Goal: Transaction & Acquisition: Purchase product/service

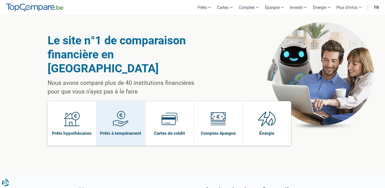
click at [119, 130] on span "Prêts à tempérament" at bounding box center [120, 133] width 41 height 6
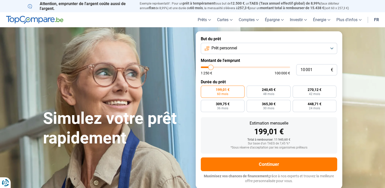
click at [314, 49] on button "Prêt personnel" at bounding box center [269, 48] width 136 height 11
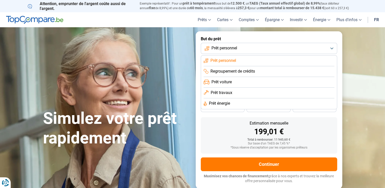
click at [314, 49] on button "Prêt personnel" at bounding box center [269, 48] width 136 height 11
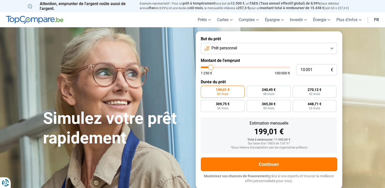
type input "10 250"
type input "10250"
type input "10 500"
type input "10500"
type input "10 750"
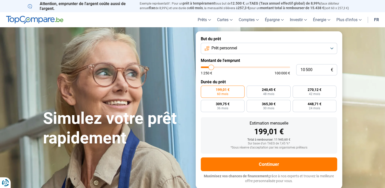
type input "10750"
type input "11 000"
type input "11000"
type input "11 250"
type input "11250"
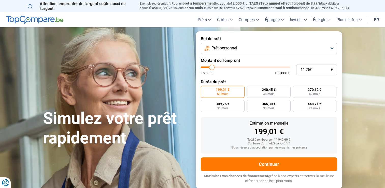
type input "11 500"
type input "11500"
type input "11 750"
type input "11750"
type input "12 000"
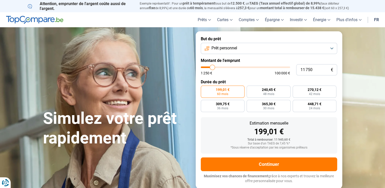
type input "12000"
type input "12 250"
type input "12250"
type input "12 500"
type input "12500"
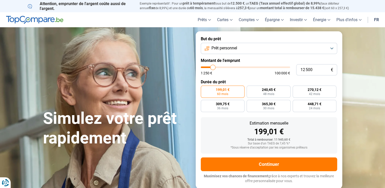
type input "12 750"
type input "12750"
type input "13 000"
type input "13000"
type input "12 750"
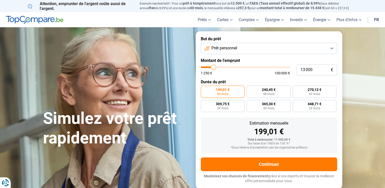
type input "12750"
type input "12 500"
type input "12500"
type input "12 250"
type input "12250"
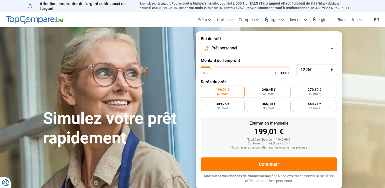
type input "12 000"
type input "12000"
type input "11 750"
type input "11750"
type input "11 500"
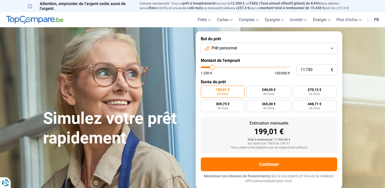
type input "11500"
type input "11 250"
type input "11250"
type input "11 000"
type input "11000"
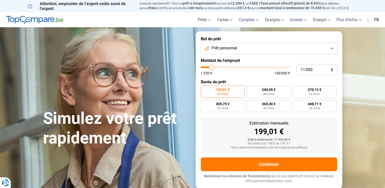
type input "10 750"
type input "10750"
type input "10 500"
type input "10500"
type input "10 250"
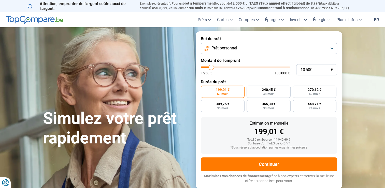
type input "10250"
type input "10 000"
type input "10000"
type input "9 750"
type input "9750"
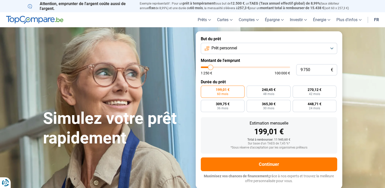
type input "10 000"
type input "10000"
click at [211, 68] on input "range" at bounding box center [245, 67] width 89 height 2
radio input "true"
type input "36 500"
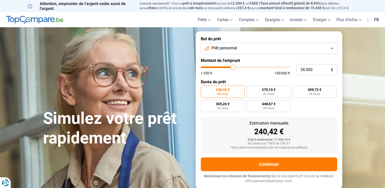
type input "36500"
click at [233, 67] on input "range" at bounding box center [245, 67] width 89 height 2
radio input "false"
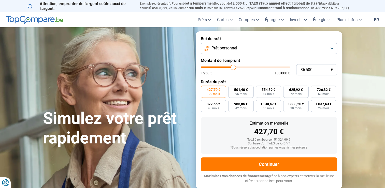
type input "16 750"
type input "16750"
click at [216, 66] on input "range" at bounding box center [245, 67] width 89 height 2
radio input "true"
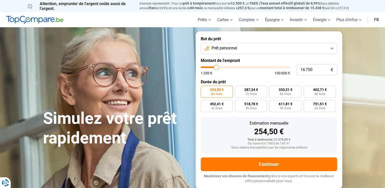
type input "10 500"
type input "10500"
click at [211, 67] on input "range" at bounding box center [245, 67] width 89 height 2
radio input "true"
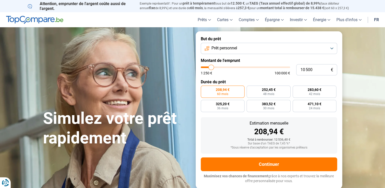
type input "5 500"
type input "5500"
click at [207, 68] on input "range" at bounding box center [245, 67] width 89 height 2
radio input "true"
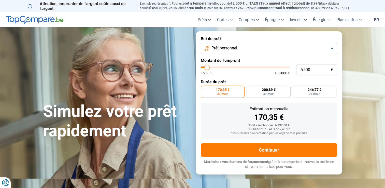
type input "2 000"
type input "2000"
click at [204, 67] on input "range" at bounding box center [245, 67] width 89 height 2
radio input "true"
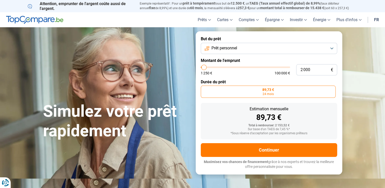
type input "6 250"
type input "6250"
click at [208, 68] on input "range" at bounding box center [245, 67] width 89 height 2
radio input "false"
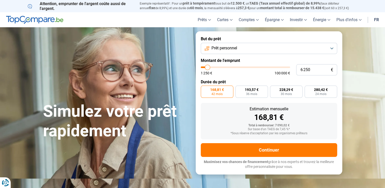
type input "10 500"
type input "10500"
click at [211, 68] on input "range" at bounding box center [245, 67] width 89 height 2
radio input "false"
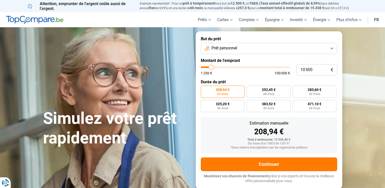
type input "9 500"
type input "9500"
type input "9 250"
type input "9250"
type input "9 500"
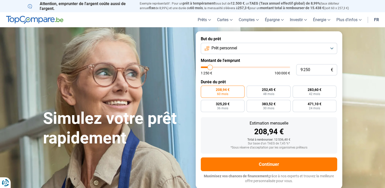
type input "9500"
type input "9 750"
type input "9750"
type input "10 000"
type input "10000"
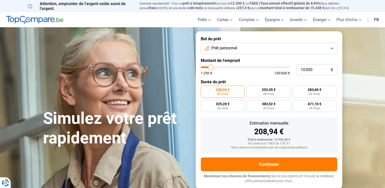
type input "9 750"
type input "9750"
type input "10 000"
type input "10000"
type input "10 250"
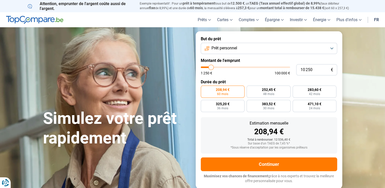
type input "10250"
click at [211, 67] on input "range" at bounding box center [245, 67] width 89 height 2
type input "10 000"
type input "10000"
click at [211, 67] on input "range" at bounding box center [245, 67] width 89 height 2
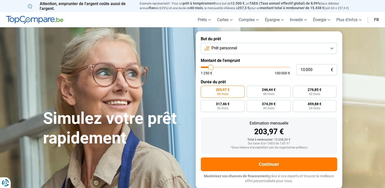
radio input "true"
type input "10 250"
type input "10250"
type input "10 750"
type input "10750"
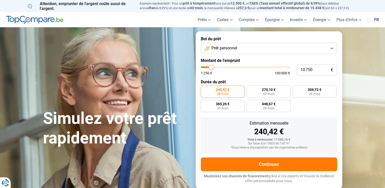
type input "11 000"
type input "11000"
type input "11 250"
type input "11250"
click at [212, 67] on input "range" at bounding box center [245, 67] width 89 height 2
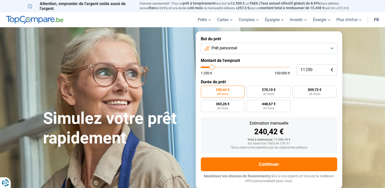
radio input "false"
type input "11 000"
type input "11000"
type input "10 750"
type input "10750"
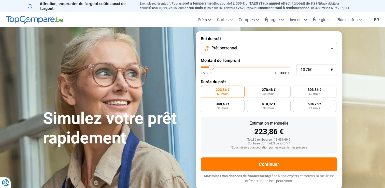
type input "10 500"
type input "10500"
type input "10 250"
type input "10250"
type input "10 000"
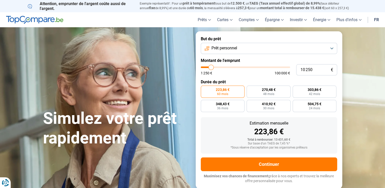
type input "10000"
type input "9 750"
type input "9750"
click at [211, 67] on input "range" at bounding box center [245, 67] width 89 height 2
radio input "true"
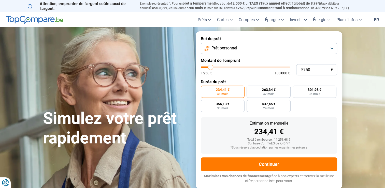
type input "9 500"
type input "9500"
type input "9 250"
type input "9250"
type input "9 000"
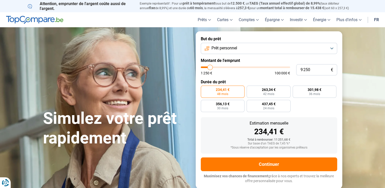
type input "9000"
type input "8 750"
type input "8750"
type input "8 500"
type input "8500"
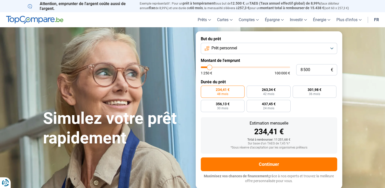
type input "8 250"
type input "8250"
type input "8 000"
type input "8000"
type input "7 750"
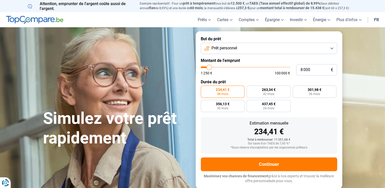
type input "7750"
type input "8 000"
type input "8000"
type input "8 250"
type input "8250"
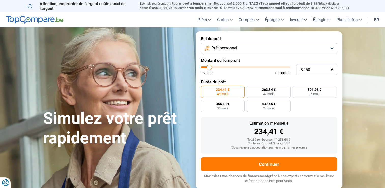
type input "8 000"
type input "8000"
click at [209, 67] on input "range" at bounding box center [245, 67] width 89 height 2
type input "7 750"
type input "7750"
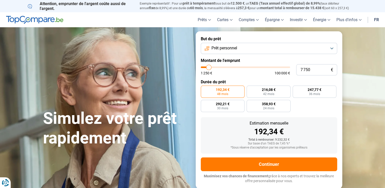
type input "7 500"
type input "7500"
type input "7 250"
type input "7250"
click at [209, 67] on input "range" at bounding box center [245, 67] width 89 height 2
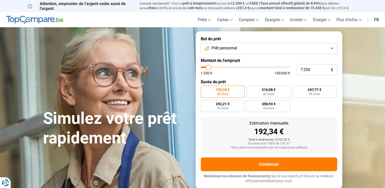
radio input "true"
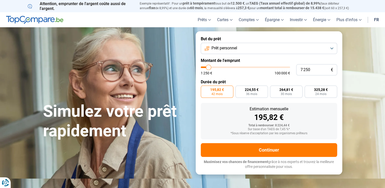
type input "7 000"
type input "7000"
type input "6 750"
type input "6750"
type input "6 500"
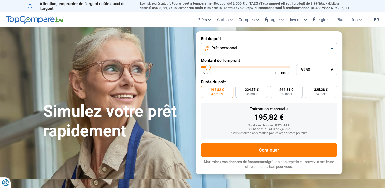
type input "6500"
type input "6 250"
type input "6250"
click at [208, 67] on input "range" at bounding box center [245, 67] width 89 height 2
type input "6 500"
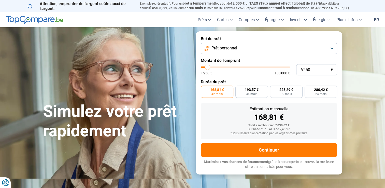
type input "6500"
type input "6 750"
type input "6750"
type input "7 000"
type input "7000"
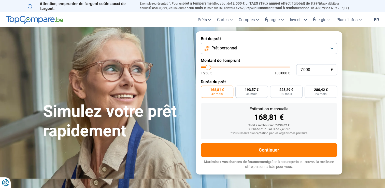
type input "7 250"
type input "7250"
type input "7 500"
type input "7500"
type input "7 750"
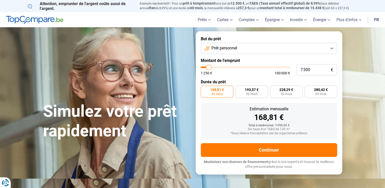
type input "7750"
type input "8 000"
type input "8000"
type input "8 250"
type input "8250"
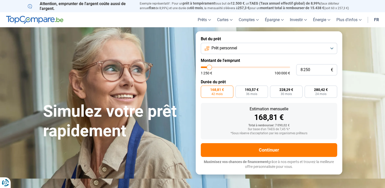
type input "8 000"
type input "8000"
type input "7 750"
type input "7750"
type input "7 500"
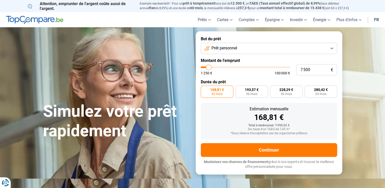
type input "7500"
click at [209, 67] on input "range" at bounding box center [245, 67] width 89 height 2
click at [251, 92] on span "36 mois" at bounding box center [251, 93] width 11 height 3
click at [239, 89] on input "232,29 € 36 mois" at bounding box center [236, 86] width 3 height 3
radio input "true"
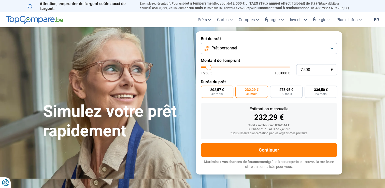
click at [226, 97] on label "202,57 € 42 mois" at bounding box center [217, 91] width 33 height 12
click at [204, 89] on input "202,57 € 42 mois" at bounding box center [202, 86] width 3 height 3
radio input "true"
click at [252, 92] on span "36 mois" at bounding box center [251, 93] width 11 height 3
click at [239, 89] on input "232,29 € 36 mois" at bounding box center [236, 86] width 3 height 3
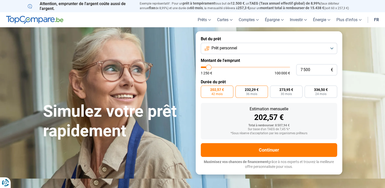
radio input "true"
click at [235, 93] on label "232,29 € 36 mois" at bounding box center [251, 91] width 33 height 12
click at [235, 89] on input "232,29 € 36 mois" at bounding box center [236, 86] width 3 height 3
click at [223, 91] on span "202,57 €" at bounding box center [217, 90] width 14 height 4
click at [204, 89] on input "202,57 € 42 mois" at bounding box center [202, 86] width 3 height 3
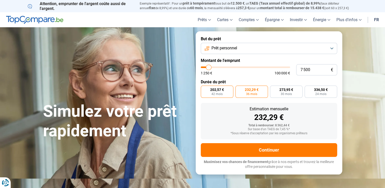
radio input "true"
click at [286, 91] on span "273,95 €" at bounding box center [286, 90] width 14 height 4
click at [273, 89] on input "273,95 € 30 mois" at bounding box center [271, 86] width 3 height 3
radio input "true"
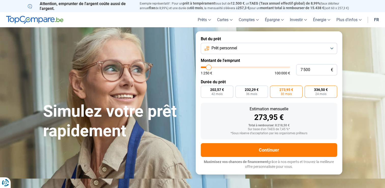
click at [307, 91] on label "336,50 € 24 mois" at bounding box center [320, 91] width 33 height 12
click at [307, 89] on input "336,50 € 24 mois" at bounding box center [305, 86] width 3 height 3
radio input "true"
type input "9 250"
type input "9250"
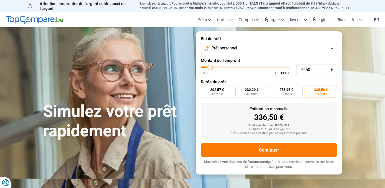
type input "9 500"
type input "9500"
type input "10 000"
type input "10000"
type input "10 500"
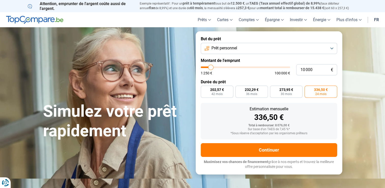
type input "10500"
type input "10 750"
type input "10750"
type input "11 000"
type input "11000"
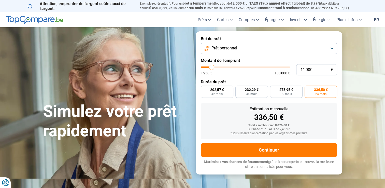
type input "11 250"
type input "11250"
type input "11 500"
type input "11500"
type input "11 750"
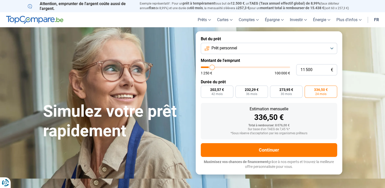
type input "11750"
type input "12 000"
type input "12000"
click at [211, 66] on input "range" at bounding box center [245, 67] width 89 height 2
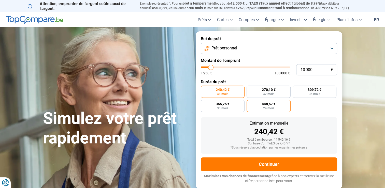
click at [266, 104] on span "448,67 €" at bounding box center [268, 104] width 14 height 4
click at [250, 103] on input "448,67 € 24 mois" at bounding box center [247, 101] width 3 height 3
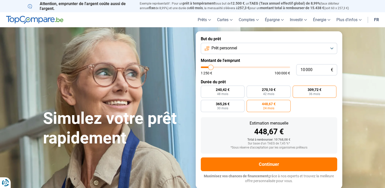
click at [312, 91] on span "309,72 €" at bounding box center [314, 90] width 14 height 4
click at [296, 89] on input "309,72 € 36 mois" at bounding box center [293, 86] width 3 height 3
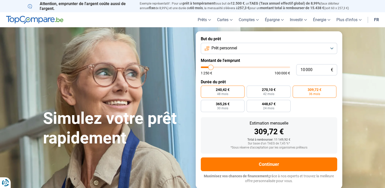
click at [226, 92] on span "48 mois" at bounding box center [222, 93] width 11 height 3
click at [204, 89] on input "240,42 € 48 mois" at bounding box center [202, 86] width 3 height 3
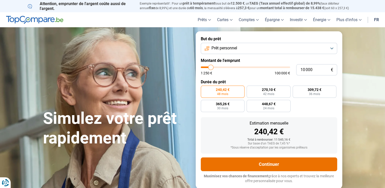
click at [269, 164] on button "Continuer" at bounding box center [269, 164] width 136 height 14
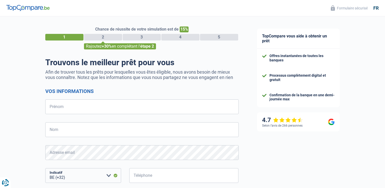
select select "32"
click at [89, 109] on input "Prénom" at bounding box center [141, 106] width 193 height 15
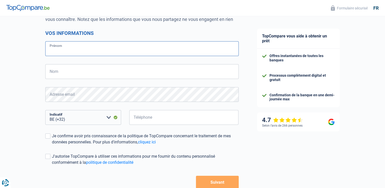
scroll to position [51, 0]
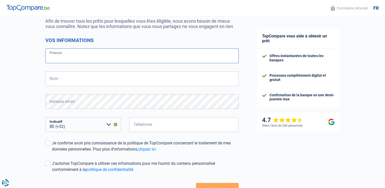
click at [80, 58] on input "Prénom" at bounding box center [141, 55] width 193 height 15
type input "Jeanine"
type input "François"
type input "473604439"
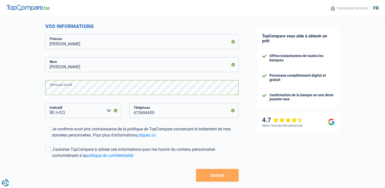
scroll to position [76, 0]
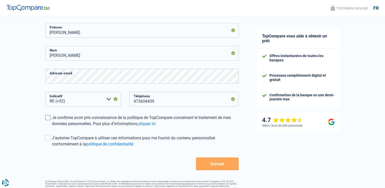
click at [47, 118] on span at bounding box center [47, 117] width 5 height 5
click at [52, 127] on input "Je confirme avoir pris connaissance de la politique de TopCompare concernant le…" at bounding box center [52, 127] width 0 height 0
click at [48, 139] on span at bounding box center [47, 137] width 5 height 5
click at [52, 147] on input "J'autorise TopCompare à utiliser ces informations pour me fournir du contenu pe…" at bounding box center [52, 147] width 0 height 0
click at [215, 165] on button "Suivant" at bounding box center [217, 163] width 42 height 13
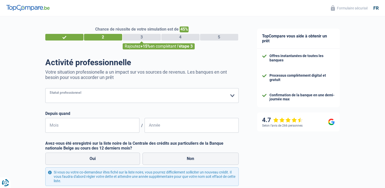
click at [111, 93] on select "Ouvrier Employé privé Employé public Invalide Indépendant Pensionné Chômeur Mut…" at bounding box center [141, 95] width 193 height 15
select select "retired"
click at [45, 88] on select "Ouvrier Employé privé Employé public Invalide Indépendant Pensionné Chômeur Mut…" at bounding box center [141, 95] width 193 height 15
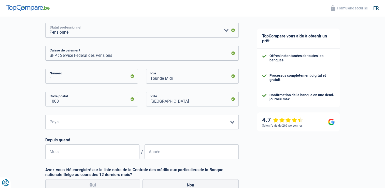
scroll to position [76, 0]
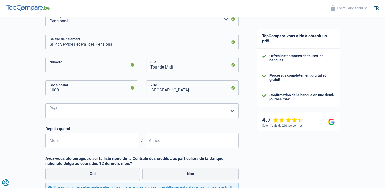
click at [164, 106] on select "Belgique Luxembourg Veuillez sélectionner une option" at bounding box center [141, 110] width 193 height 15
select select "BE"
click at [45, 104] on select "Belgique Luxembourg Veuillez sélectionner une option" at bounding box center [141, 110] width 193 height 15
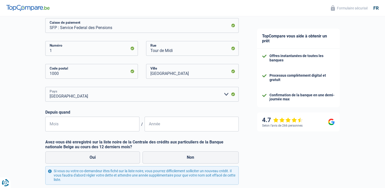
scroll to position [102, 0]
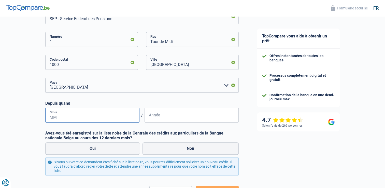
click at [98, 115] on input "Mois" at bounding box center [92, 115] width 94 height 15
click at [130, 114] on input "Mois" at bounding box center [92, 115] width 94 height 15
click at [164, 116] on input "Année" at bounding box center [191, 115] width 94 height 15
type input "2011"
click at [85, 118] on input "Mois" at bounding box center [92, 115] width 94 height 15
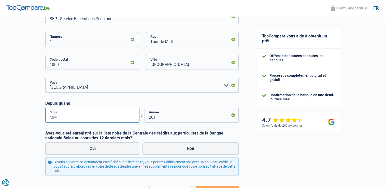
click at [85, 118] on input "Mois" at bounding box center [92, 115] width 94 height 15
type input "10"
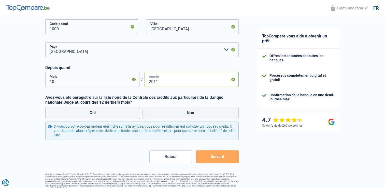
scroll to position [142, 0]
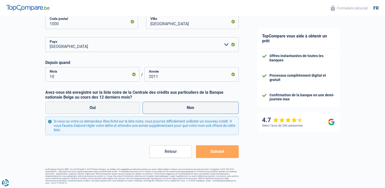
click at [171, 111] on label "Non" at bounding box center [190, 107] width 96 height 12
click at [171, 111] on input "Non" at bounding box center [190, 107] width 96 height 12
radio input "true"
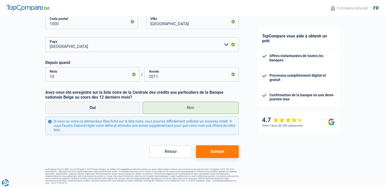
click at [218, 152] on button "Suivant" at bounding box center [217, 151] width 42 height 13
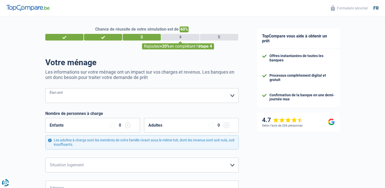
click at [119, 95] on select "Célibataire Marié(e) Cohabitant(e) légal(e) Divorcé(e) Veuf(ve) Séparé (de fait…" at bounding box center [141, 95] width 193 height 15
select select "single"
click at [45, 88] on select "Célibataire Marié(e) Cohabitant(e) légal(e) Divorcé(e) Veuf(ve) Séparé (de fait…" at bounding box center [141, 95] width 193 height 15
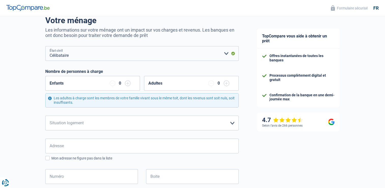
scroll to position [51, 0]
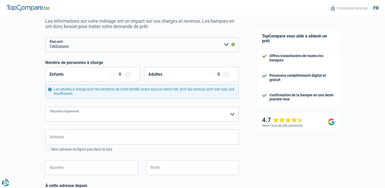
click at [154, 116] on select "Locataire Propriétaire avec prêt hypothécaire Propriétaire sans prêt hypothécai…" at bounding box center [141, 114] width 193 height 15
select select "ownerWithoutMortgage"
click at [45, 107] on select "Locataire Propriétaire avec prêt hypothécaire Propriétaire sans prêt hypothécai…" at bounding box center [141, 114] width 193 height 15
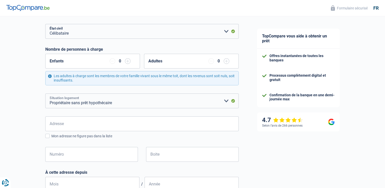
scroll to position [76, 0]
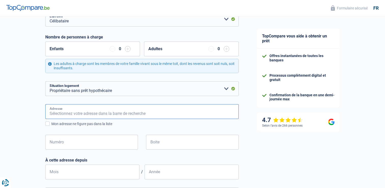
click at [182, 111] on input "Adresse" at bounding box center [141, 111] width 193 height 15
type input "Avenue Van Overbekelaan 210/45"
type input "Belgique"
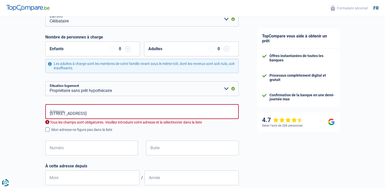
type input "Belgique"
click at [118, 112] on input "Avenue Van Overbekelaan 210/45" at bounding box center [141, 111] width 193 height 15
click at [28, 142] on div "Chance de réussite de votre simulation est de 60% 1 2 3 4 5 Rajoutez +20% en co…" at bounding box center [124, 135] width 248 height 395
drag, startPoint x: 118, startPoint y: 105, endPoint x: 117, endPoint y: 109, distance: 4.1
click at [118, 105] on input "Avenue Van Overbekelaan" at bounding box center [141, 111] width 193 height 15
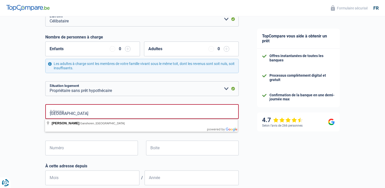
drag, startPoint x: 33, startPoint y: 133, endPoint x: 36, endPoint y: 131, distance: 3.5
click at [33, 133] on div "Chance de réussite de votre simulation est de 60% 1 2 3 4 5 Rajoutez +20% en co…" at bounding box center [124, 135] width 248 height 395
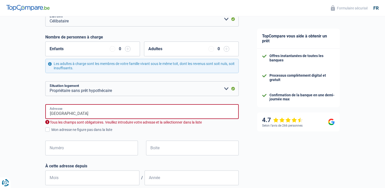
click at [99, 115] on input "Avenue Van Overbekelaan" at bounding box center [141, 111] width 193 height 15
type input "Avenue Van Overbeke, 1083, Ganshoren, BE"
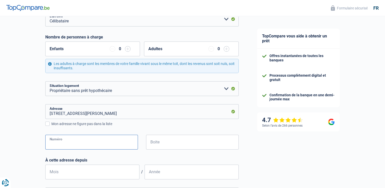
click at [90, 141] on input "Numéro" at bounding box center [91, 142] width 93 height 15
type input "210"
click at [170, 140] on input "Boite" at bounding box center [192, 142] width 93 height 15
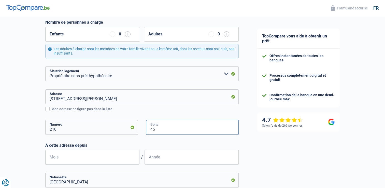
scroll to position [127, 0]
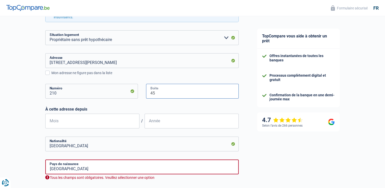
type input "45"
click at [103, 122] on input "Mois" at bounding box center [92, 120] width 94 height 15
type input "11"
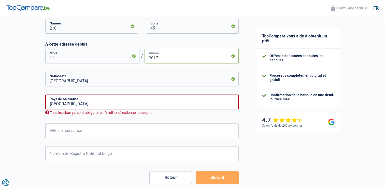
scroll to position [203, 0]
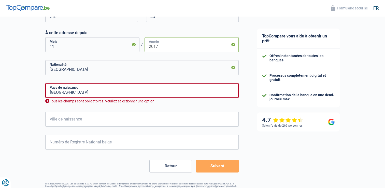
type input "2017"
click at [100, 121] on input "Ville de naissance" at bounding box center [141, 119] width 193 height 15
type input "Gand"
click at [40, 134] on div "Chance de réussite de votre simulation est de 60% 1 2 3 4 5 Rajoutez +20% en co…" at bounding box center [124, 6] width 248 height 390
click at [117, 144] on input "Numéro de Registre National belge" at bounding box center [141, 142] width 193 height 15
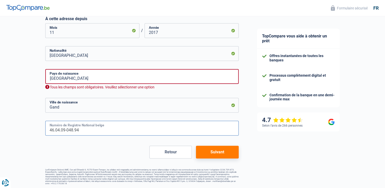
scroll to position [218, 0]
type input "46.04.09-048.94"
click at [147, 79] on input "Belgique" at bounding box center [141, 75] width 193 height 15
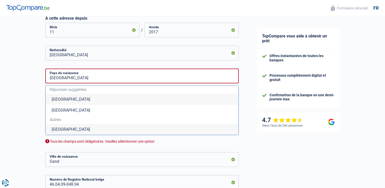
click at [251, 152] on div "TopCompare vous aide à obtenir un prêt Offres instantanées de toutes les banque…" at bounding box center [316, 20] width 137 height 444
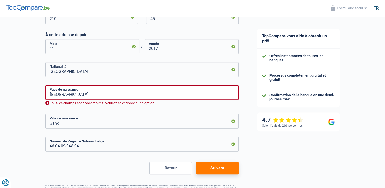
scroll to position [193, 0]
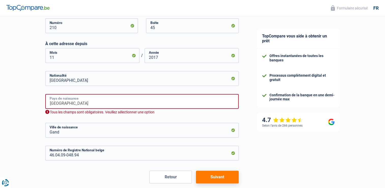
click at [66, 104] on input "Belgique" at bounding box center [141, 101] width 193 height 15
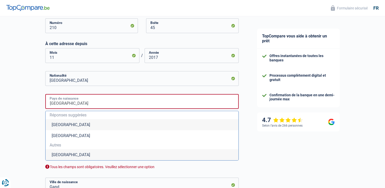
click at [66, 104] on input "Belgique" at bounding box center [141, 101] width 193 height 15
click at [52, 126] on li "Belgique" at bounding box center [142, 124] width 193 height 11
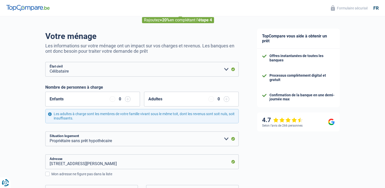
scroll to position [14, 0]
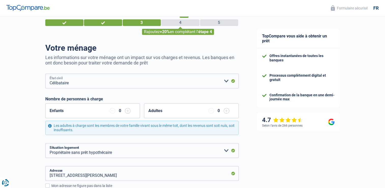
click at [126, 81] on select "Célibataire Marié(e) Cohabitant(e) légal(e) Divorcé(e) Veuf(ve) Séparé (de fait…" at bounding box center [141, 81] width 193 height 15
select select "widowed"
click at [45, 74] on select "Célibataire Marié(e) Cohabitant(e) légal(e) Divorcé(e) Veuf(ve) Séparé (de fait…" at bounding box center [141, 81] width 193 height 15
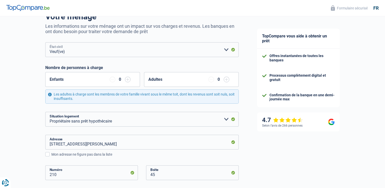
scroll to position [9, 0]
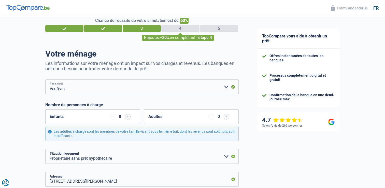
click at [118, 86] on select "Célibataire Marié(e) Cohabitant(e) légal(e) Divorcé(e) Veuf(ve) Séparé (de fait…" at bounding box center [141, 86] width 193 height 15
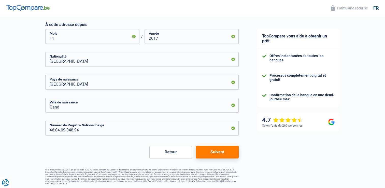
scroll to position [212, 0]
click at [215, 151] on button "Suivant" at bounding box center [217, 151] width 42 height 13
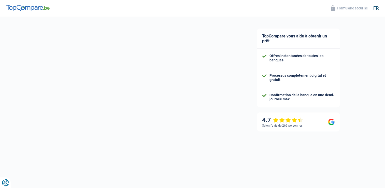
select select "pension"
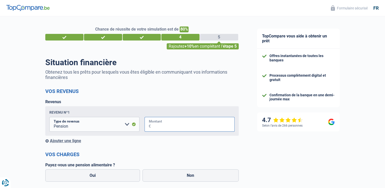
click at [184, 125] on input "Montant" at bounding box center [193, 124] width 84 height 15
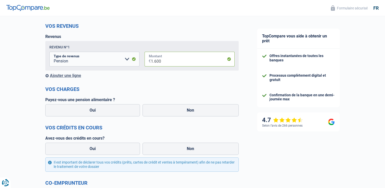
scroll to position [76, 0]
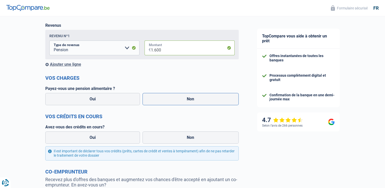
type input "1.600"
click at [194, 99] on label "Non" at bounding box center [190, 99] width 96 height 12
click at [194, 99] on input "Non" at bounding box center [190, 99] width 96 height 12
radio input "true"
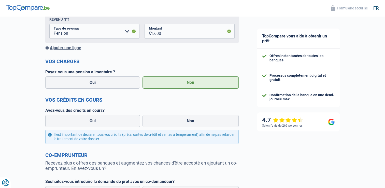
scroll to position [102, 0]
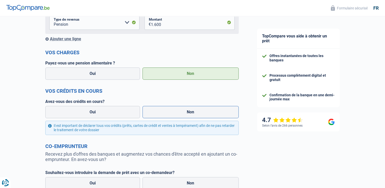
click at [190, 112] on label "Non" at bounding box center [190, 112] width 96 height 12
click at [190, 112] on input "Non" at bounding box center [190, 112] width 96 height 12
radio input "true"
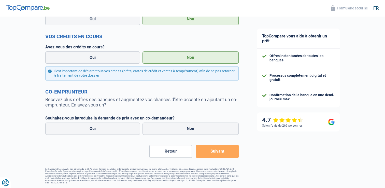
scroll to position [157, 0]
click at [93, 130] on label "Oui" at bounding box center [92, 128] width 95 height 12
click at [93, 130] on input "Oui" at bounding box center [92, 128] width 95 height 12
radio input "true"
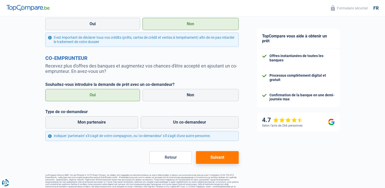
scroll to position [196, 0]
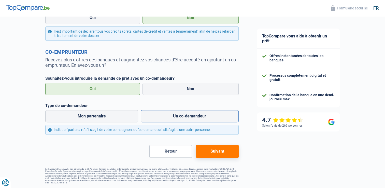
click at [194, 118] on label "Un co-demandeur" at bounding box center [190, 116] width 98 height 12
click at [194, 118] on input "Un co-demandeur" at bounding box center [190, 116] width 98 height 12
radio input "true"
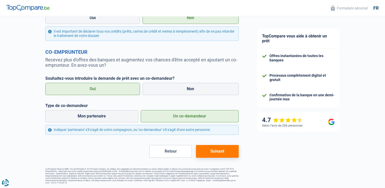
click at [217, 152] on button "Suivant" at bounding box center [217, 151] width 42 height 13
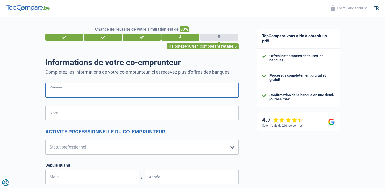
click at [110, 93] on input "Prénom" at bounding box center [141, 90] width 193 height 15
type input "JEMY"
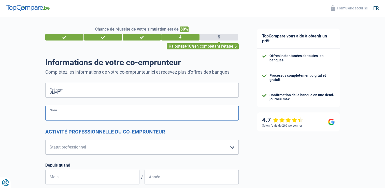
type input "EKOFO"
type input "Belgique"
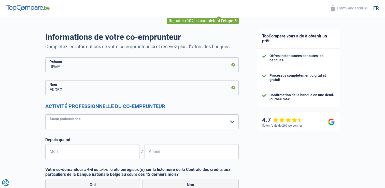
click at [83, 121] on select "Ouvrier Employé privé Employé public Invalide Indépendant Pensionné Chômeur Mut…" at bounding box center [141, 121] width 193 height 15
select select "unemployed"
click at [45, 114] on select "Ouvrier Employé privé Employé public Invalide Indépendant Pensionné Chômeur Mut…" at bounding box center [141, 121] width 193 height 15
select select "unemployment"
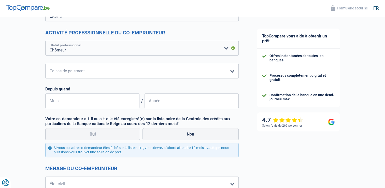
scroll to position [102, 0]
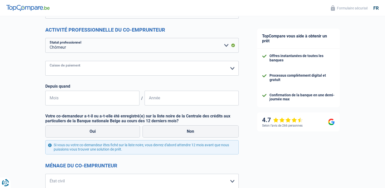
click at [115, 68] on select "CAPAC FGTB CSC CGSLB Autre Veuillez sélectionner une option" at bounding box center [141, 68] width 193 height 15
select select "fgtb"
click at [45, 61] on select "CAPAC FGTB CSC CGSLB Autre Veuillez sélectionner une option" at bounding box center [141, 68] width 193 height 15
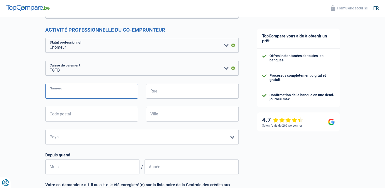
click at [90, 92] on input "Numéro" at bounding box center [91, 91] width 93 height 15
type input "2"
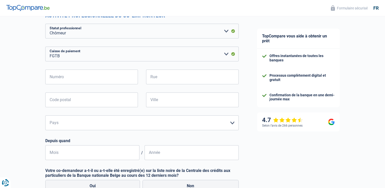
scroll to position [127, 0]
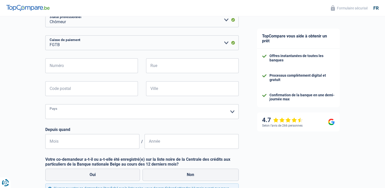
click at [134, 112] on select "Belgique Luxembourg Veuillez sélectionner une option" at bounding box center [141, 111] width 193 height 15
select select "BE"
click at [45, 104] on select "Belgique Luxembourg Veuillez sélectionner une option" at bounding box center [141, 111] width 193 height 15
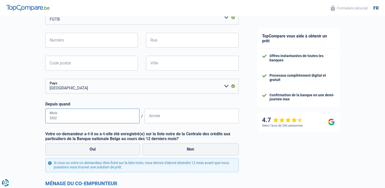
click at [110, 116] on input "Mois" at bounding box center [92, 115] width 94 height 15
type input "05"
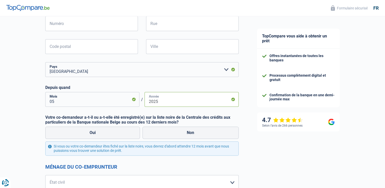
scroll to position [178, 0]
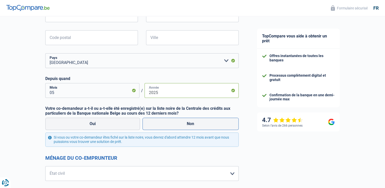
type input "2025"
click at [185, 124] on label "Non" at bounding box center [190, 124] width 96 height 12
click at [185, 124] on input "Non" at bounding box center [190, 124] width 96 height 12
radio input "true"
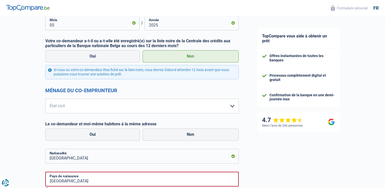
scroll to position [254, 0]
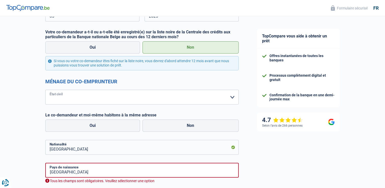
click at [178, 95] on select "Célibataire Marié(e) Cohabitant(e) légal(e) Divorcé(e) Veuf(ve) Séparé (de fait…" at bounding box center [141, 97] width 193 height 15
select select "single"
click at [45, 90] on select "Célibataire Marié(e) Cohabitant(e) légal(e) Divorcé(e) Veuf(ve) Séparé (de fait…" at bounding box center [141, 97] width 193 height 15
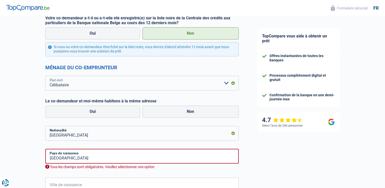
scroll to position [280, 0]
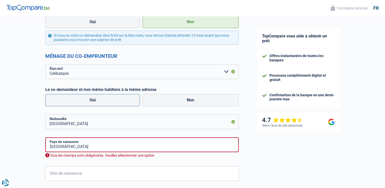
click at [98, 101] on label "Oui" at bounding box center [92, 100] width 95 height 12
click at [98, 101] on input "Oui" at bounding box center [92, 100] width 95 height 12
radio input "true"
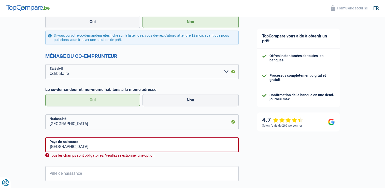
scroll to position [305, 0]
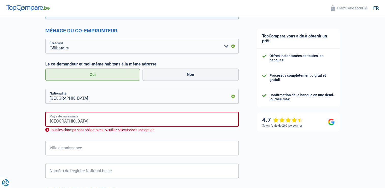
click at [69, 121] on input "Belgique" at bounding box center [141, 119] width 193 height 15
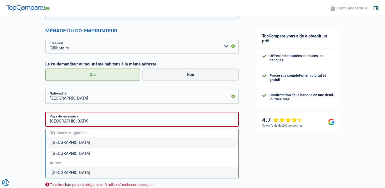
click at [49, 143] on li "Belgique" at bounding box center [142, 142] width 193 height 11
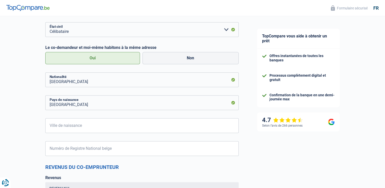
scroll to position [331, 0]
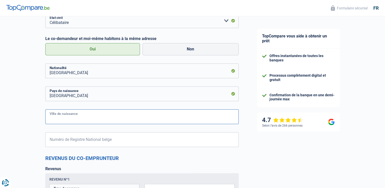
click at [80, 120] on input "Ville de naissance" at bounding box center [141, 116] width 193 height 15
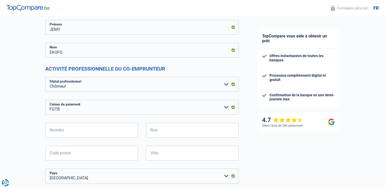
scroll to position [25, 0]
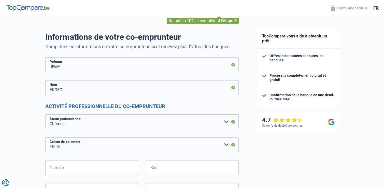
type input "Bruxelles"
click at [84, 68] on input "JEMY" at bounding box center [141, 64] width 193 height 15
type input "Jemy Sun"
click at [82, 87] on input "EKOFO" at bounding box center [141, 87] width 193 height 15
click at [68, 90] on input "Ekofo Basele" at bounding box center [141, 87] width 193 height 15
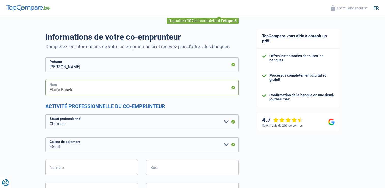
click at [68, 90] on input "Ekofo Basele" at bounding box center [141, 87] width 193 height 15
type input "Ekofo Basele"
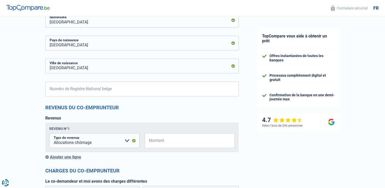
scroll to position [381, 0]
click at [127, 92] on input "Numéro de Registre National belge" at bounding box center [141, 88] width 193 height 15
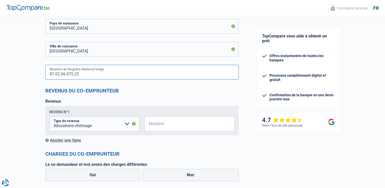
scroll to position [407, 0]
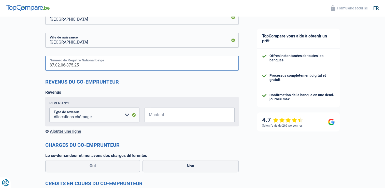
type input "87.02.06-375.25"
click at [180, 115] on input "Montant" at bounding box center [193, 114] width 84 height 15
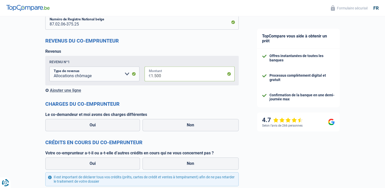
scroll to position [458, 0]
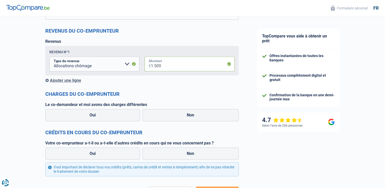
type input "1.500"
click at [62, 81] on div "Ajouter une ligne" at bounding box center [141, 80] width 193 height 5
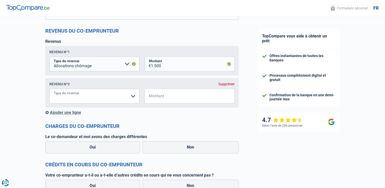
click at [83, 98] on select "Allocation d'handicap Allocations chômage Allocations familiales Chèques repas …" at bounding box center [94, 96] width 90 height 15
select select "other"
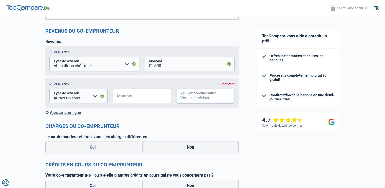
click at [214, 100] on input "Veuillez spécifier autre" at bounding box center [205, 96] width 58 height 15
click at [211, 99] on input "Veuillez spécifier autre" at bounding box center [205, 96] width 58 height 15
click at [136, 97] on input "Montant" at bounding box center [145, 96] width 52 height 15
type input "500"
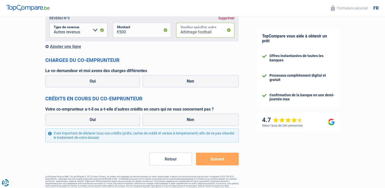
scroll to position [532, 0]
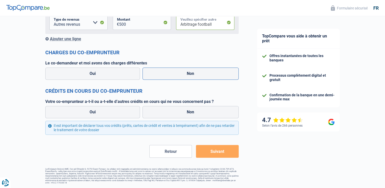
type input "Arbitrage football"
click at [190, 73] on label "Non" at bounding box center [190, 73] width 96 height 12
click at [190, 73] on input "Non" at bounding box center [190, 73] width 96 height 12
radio input "true"
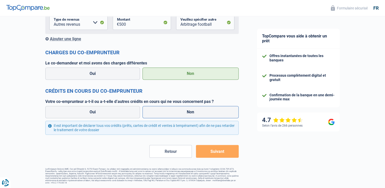
click at [189, 111] on label "Non" at bounding box center [190, 112] width 96 height 12
click at [189, 111] on input "Non" at bounding box center [190, 112] width 96 height 12
radio input "true"
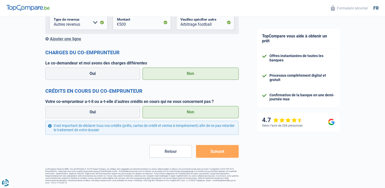
click at [220, 152] on button "Suivant" at bounding box center [217, 151] width 42 height 13
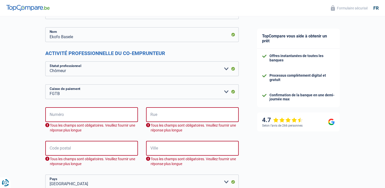
scroll to position [66, 0]
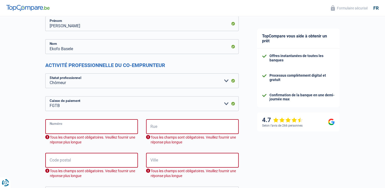
click at [92, 127] on input "Numéro" at bounding box center [91, 126] width 93 height 15
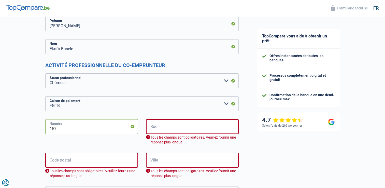
type input "157"
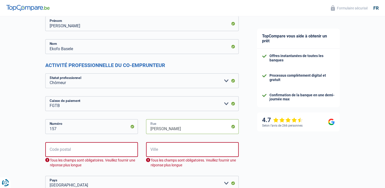
type input "Firmin Lecharlier"
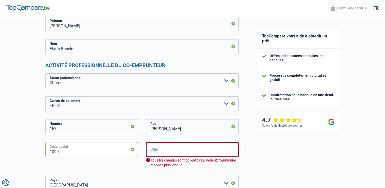
type input "1090"
type input "B"
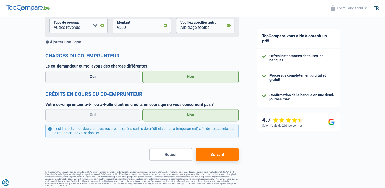
scroll to position [532, 0]
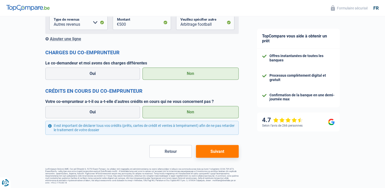
type input "Jette"
click at [218, 151] on button "Suivant" at bounding box center [217, 151] width 42 height 13
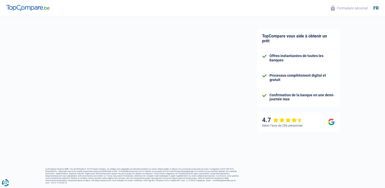
select select "48"
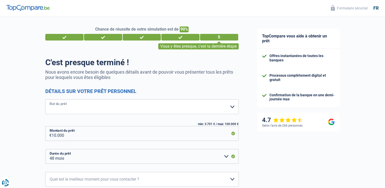
click at [230, 109] on select "Confort maison: meubles, textile, peinture, électroménager, outillage non-profe…" at bounding box center [141, 106] width 193 height 15
click at [45, 99] on select "Confort maison: meubles, textile, peinture, électroménager, outillage non-profe…" at bounding box center [141, 106] width 193 height 15
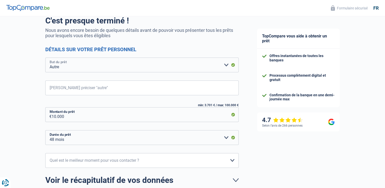
scroll to position [51, 0]
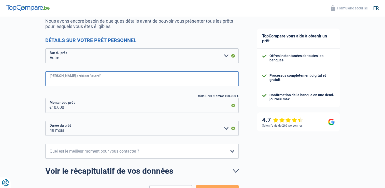
click at [111, 76] on input "Veuillez préciser "autre"" at bounding box center [141, 78] width 193 height 15
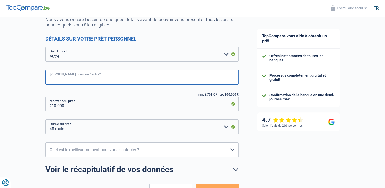
scroll to position [40, 0]
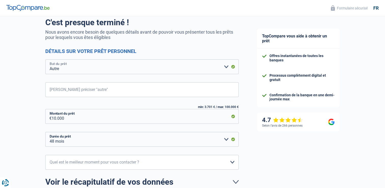
click at [172, 68] on select "Confort maison: meubles, textile, peinture, électroménager, outillage non-profe…" at bounding box center [141, 66] width 193 height 15
select select "household"
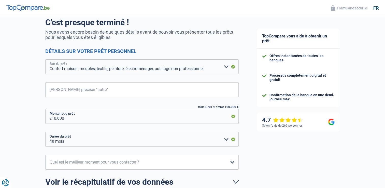
click at [45, 59] on select "Confort maison: meubles, textile, peinture, électroménager, outillage non-profe…" at bounding box center [141, 66] width 193 height 15
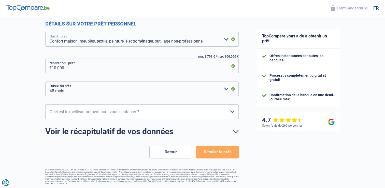
scroll to position [68, 0]
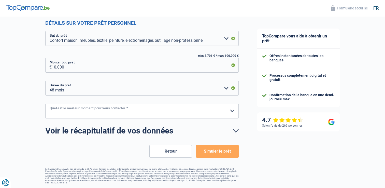
click at [222, 115] on select "10h-12h 12h-14h 14h-16h 16h-18h Veuillez sélectionner une option" at bounding box center [141, 111] width 193 height 15
select select "10-12"
click at [45, 104] on select "10h-12h 12h-14h 14h-16h 16h-18h Veuillez sélectionner une option" at bounding box center [141, 111] width 193 height 15
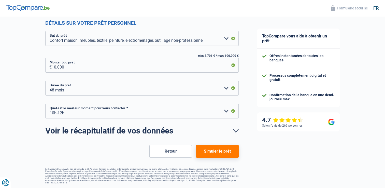
click at [213, 151] on button "Simuler le prêt" at bounding box center [217, 151] width 42 height 13
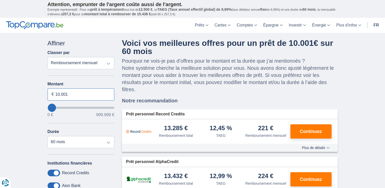
click at [69, 93] on input "10.001" at bounding box center [81, 94] width 67 height 12
type input "1"
type input "35.000"
type input "35000"
select select "120"
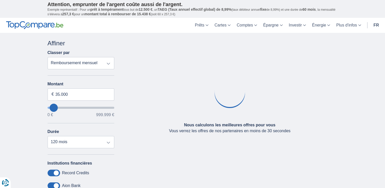
type input "35000"
click at [53, 108] on input "wantToBorrow" at bounding box center [81, 108] width 67 height 2
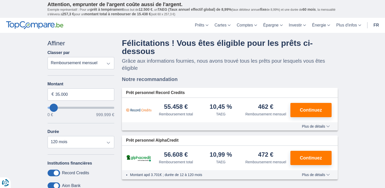
click at [50, 108] on input "wantToBorrow" at bounding box center [81, 108] width 67 height 2
type input "21.000"
type input "21000"
type input "17.000"
type input "17000"
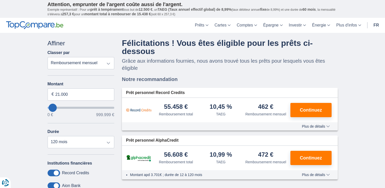
select select "84"
type input "14.000"
type input "14000"
select select "60"
type input "7000"
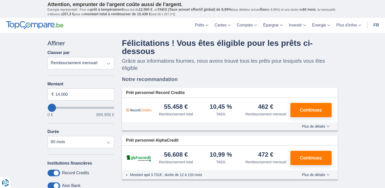
type input "7.000"
select select "42"
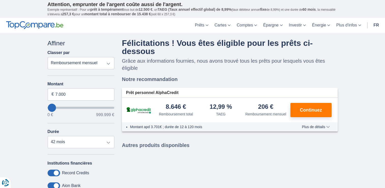
type input "21.000"
type input "21000"
select select "120"
type input "24.000"
type input "24000"
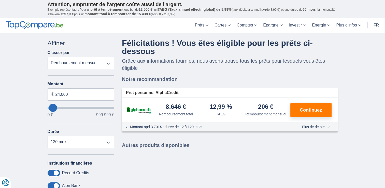
type input "28.000"
type input "28000"
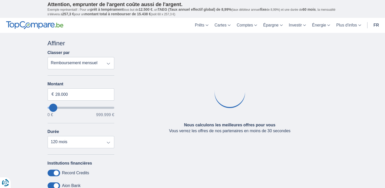
type input "24.000"
type input "24000"
type input "21.000"
type input "21000"
type input "17.000"
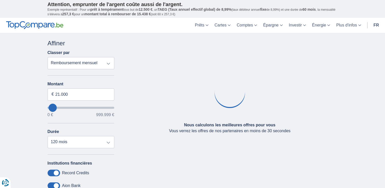
type input "17000"
select select "84"
type input "14.000"
type input "14000"
select select "60"
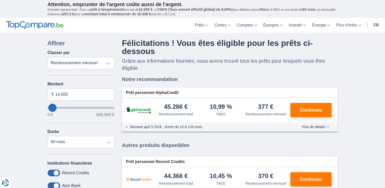
type input "10.000"
type input "10000"
select select "48"
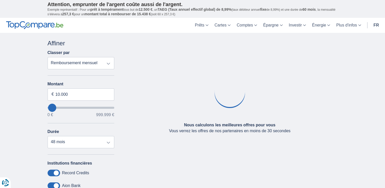
type input "7.000"
type input "7000"
select select "42"
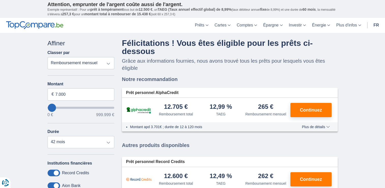
type input "3000"
type input "3.000"
select select "30"
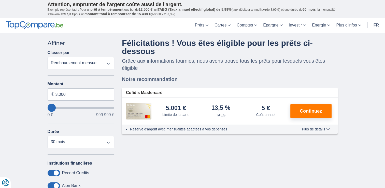
type input "24.000"
type input "24000"
type input "28.000"
type input "28000"
select select "120"
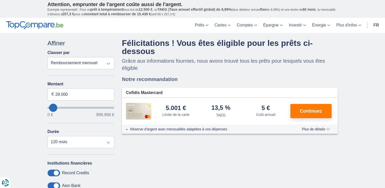
type input "31.000"
type input "31000"
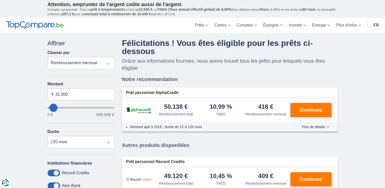
type input "28.000"
type input "28000"
type input "24.000"
type input "24000"
type input "21.000"
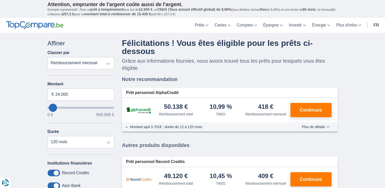
type input "21000"
type input "17.000"
type input "17000"
select select "84"
type input "14.000"
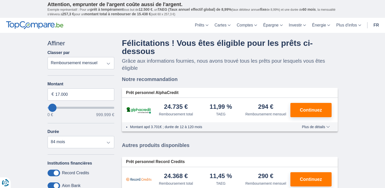
type input "14000"
select select "60"
type input "10.000"
type input "10000"
select select "48"
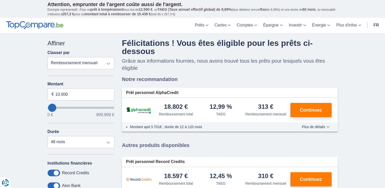
type input "7000"
type input "7.000"
select select "42"
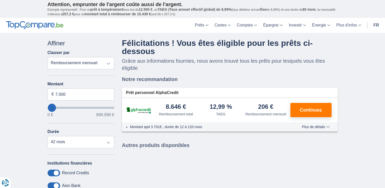
click at [54, 108] on input "wantToBorrow" at bounding box center [81, 108] width 67 height 2
click at [51, 108] on input "wantToBorrow" at bounding box center [81, 108] width 67 height 2
click at [54, 107] on input "wantToBorrow" at bounding box center [81, 108] width 67 height 2
type input "59.000"
type input "59000"
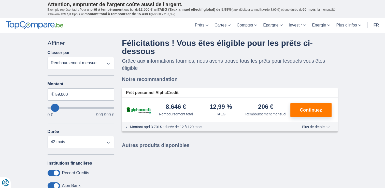
type input "62.000"
type input "62000"
select select "120"
type input "66.000"
type input "66000"
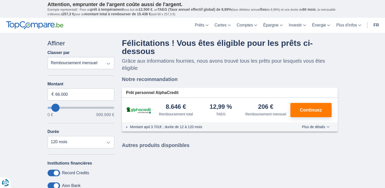
type input "62.000"
type input "62000"
type input "59.000"
type input "59000"
type input "56.000"
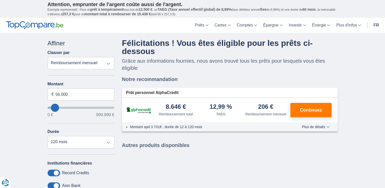
type input "56000"
type input "52.000"
type input "52000"
type input "49.000"
type input "49000"
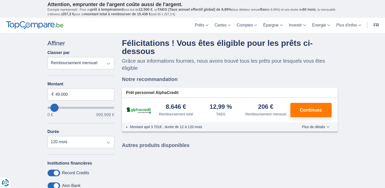
type input "45.000"
type input "42000"
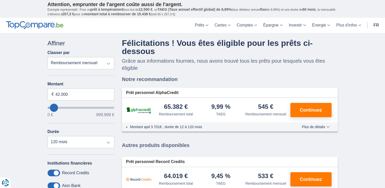
type input "35.000"
type input "35000"
type input "31.000"
type input "31000"
type input "28.000"
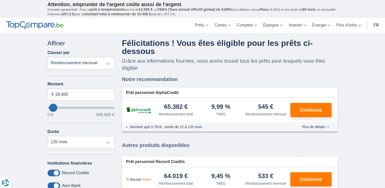
type input "24000"
type input "38.000"
type input "38000"
type input "35.000"
type input "35000"
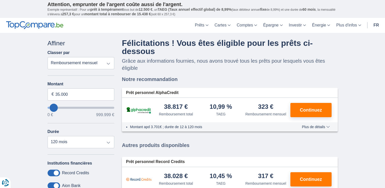
type input "31.000"
type input "28000"
type input "62.000"
type input "62000"
type input "59.000"
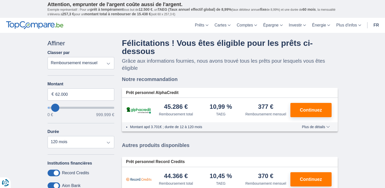
type input "59000"
type input "56.000"
type input "52000"
type input "66.000"
type input "66000"
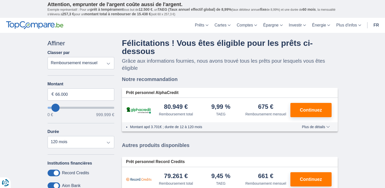
type input "59.000"
type input "49000"
type input "0"
select select "12"
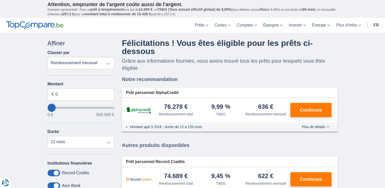
type input "0"
click at [49, 107] on input "wantToBorrow" at bounding box center [81, 108] width 67 height 2
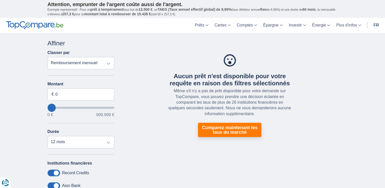
click at [51, 107] on input "wantToBorrow" at bounding box center [81, 108] width 67 height 2
click at [53, 107] on input "wantToBorrow" at bounding box center [81, 108] width 67 height 2
click at [54, 107] on input "wantToBorrow" at bounding box center [81, 108] width 67 height 2
type input "83.000"
type input "83000"
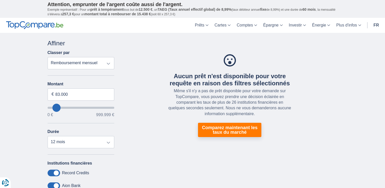
click at [56, 107] on input "wantToBorrow" at bounding box center [81, 108] width 67 height 2
select select "120"
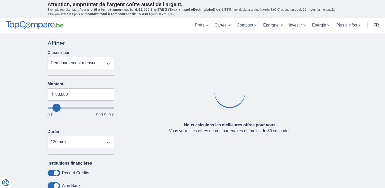
type input "0"
select select "12"
type input "0"
click at [50, 107] on input "wantToBorrow" at bounding box center [81, 108] width 67 height 2
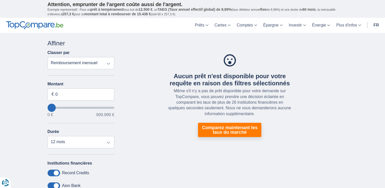
type input "24.000"
type input "24000"
select select "120"
type input "28.000"
type input "28000"
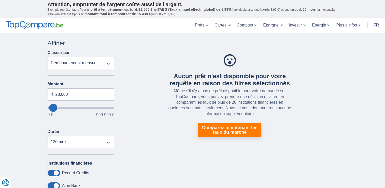
type input "31.000"
type input "31000"
type input "28.000"
type input "28000"
type input "24.000"
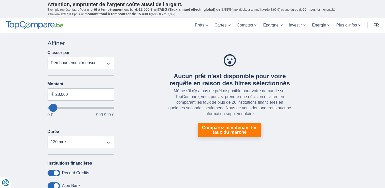
type input "24000"
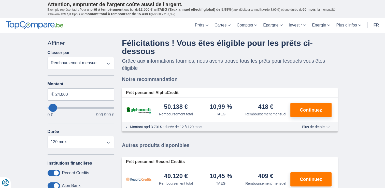
type input "21.000"
type input "21000"
type input "17.000"
type input "17000"
select select "84"
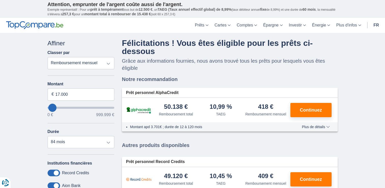
type input "14.000"
type input "14000"
select select "60"
type input "10.000"
type input "10000"
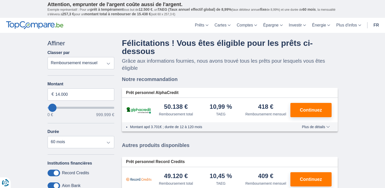
select select "48"
type input "7000"
type input "7.000"
select select "42"
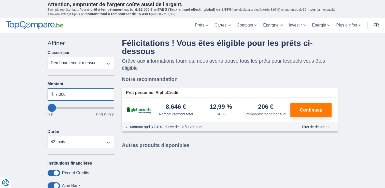
click at [72, 95] on input "7.000" at bounding box center [81, 94] width 67 height 12
type input "10.000"
type input "10000"
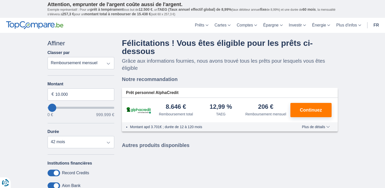
select select "48"
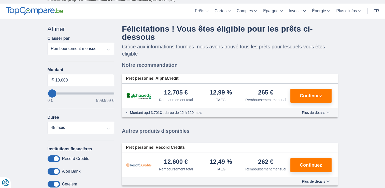
scroll to position [25, 0]
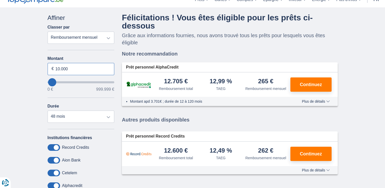
click at [76, 65] on input "10.000" at bounding box center [81, 69] width 67 height 12
type input "10.001"
type input "10000"
select select "60"
click at [75, 67] on input "10.001" at bounding box center [81, 69] width 67 height 12
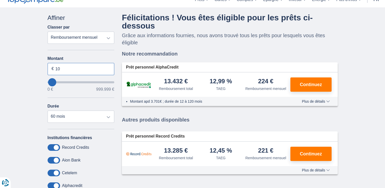
type input "1"
type input "9.999"
type input "10000"
select select "48"
click at [78, 69] on input "9.999" at bounding box center [81, 69] width 67 height 12
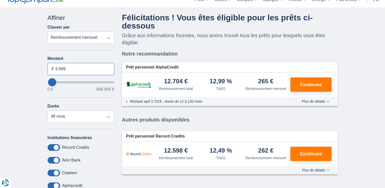
click at [78, 69] on input "9.999" at bounding box center [81, 69] width 67 height 12
type input "10.000"
click at [311, 153] on span "Continuez" at bounding box center [311, 153] width 22 height 5
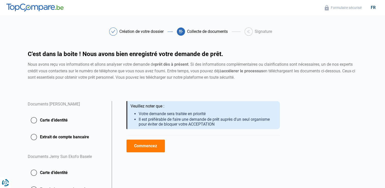
click at [35, 121] on button "Carte d'identité" at bounding box center [67, 120] width 78 height 13
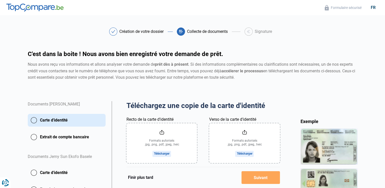
click at [34, 120] on button "Carte d'identité" at bounding box center [67, 120] width 78 height 13
click at [34, 135] on button "Extrait de compte bancaire" at bounding box center [67, 136] width 78 height 13
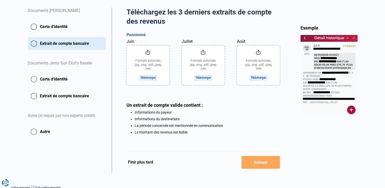
scroll to position [96, 0]
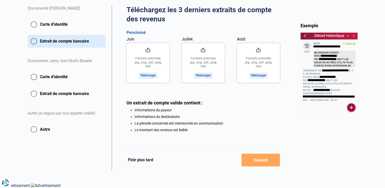
click at [140, 159] on button "Finir plus tard" at bounding box center [140, 159] width 28 height 7
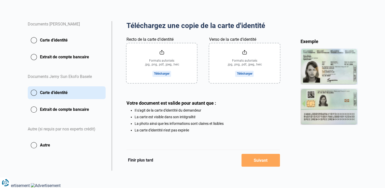
scroll to position [80, 0]
click at [136, 160] on button "Finir plus tard" at bounding box center [140, 160] width 28 height 7
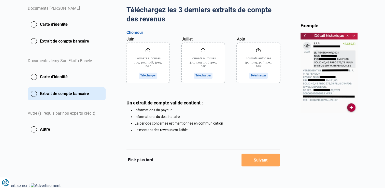
scroll to position [96, 0]
click at [137, 159] on button "Finir plus tard" at bounding box center [140, 159] width 28 height 7
